Goal: Check status: Check status

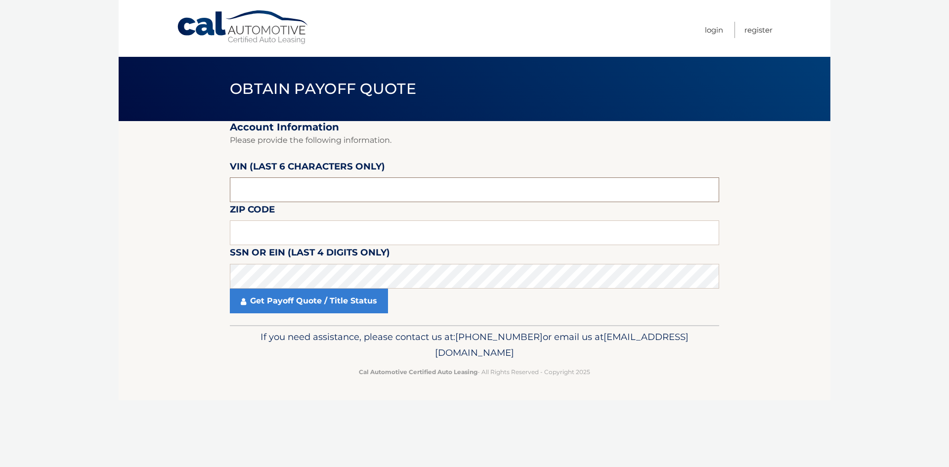
paste input "535147"
click at [272, 183] on input "text" at bounding box center [474, 189] width 489 height 25
type input "535147"
click at [269, 230] on input "text" at bounding box center [474, 232] width 489 height 25
click at [299, 225] on input "text" at bounding box center [474, 232] width 489 height 25
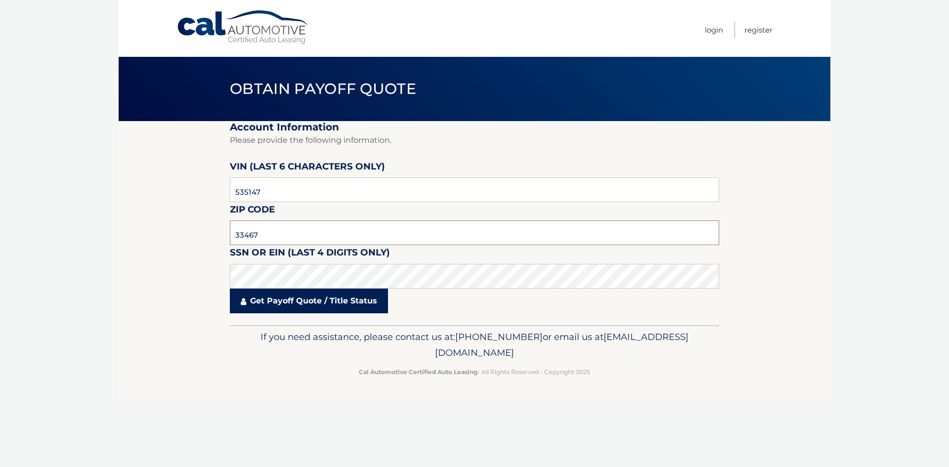
type input "33467"
click at [321, 298] on link "Get Payoff Quote / Title Status" at bounding box center [309, 301] width 158 height 25
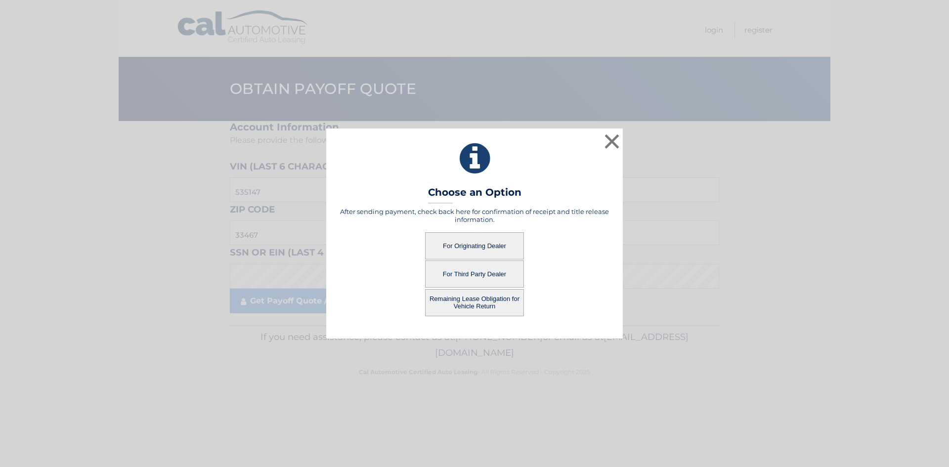
click at [472, 282] on button "For Third Party Dealer" at bounding box center [474, 273] width 99 height 27
click at [468, 270] on button "For Third Party Dealer" at bounding box center [474, 273] width 99 height 27
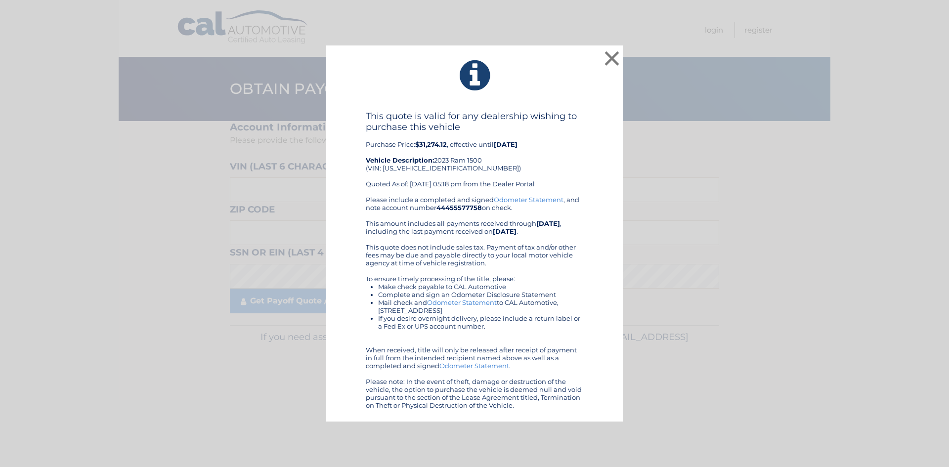
click at [503, 167] on div "This quote is valid for any dealership wishing to purchase this vehicle Purchas…" at bounding box center [474, 153] width 217 height 85
